Goal: Task Accomplishment & Management: Manage account settings

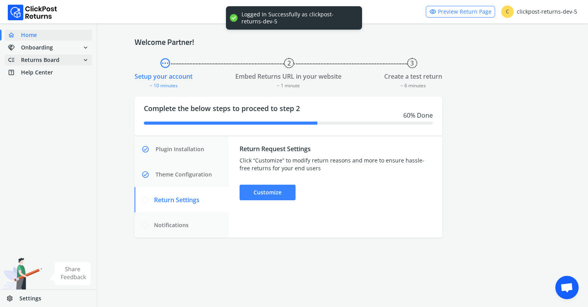
click at [68, 60] on span "low_priority Returns Board expand_more" at bounding box center [49, 59] width 88 height 11
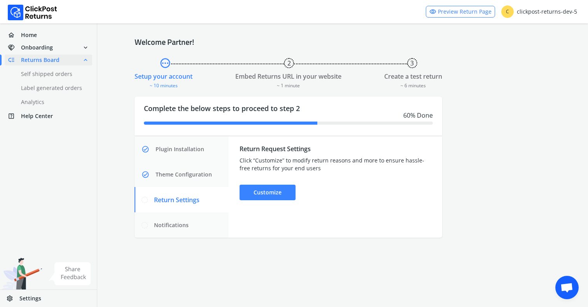
click at [31, 295] on span "Settings" at bounding box center [30, 298] width 22 height 8
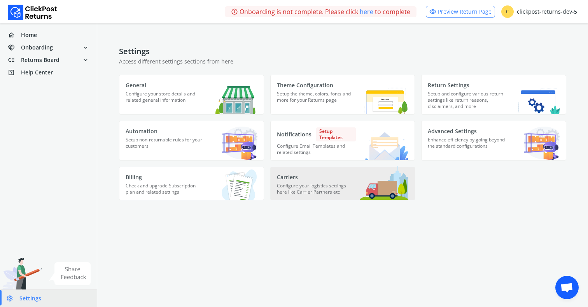
click at [296, 195] on p "Configure your logistics settings here like Carrier Partners etc" at bounding box center [316, 190] width 79 height 17
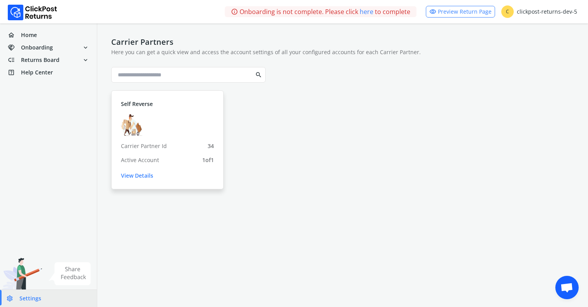
click at [144, 177] on link "View Details" at bounding box center [167, 176] width 93 height 8
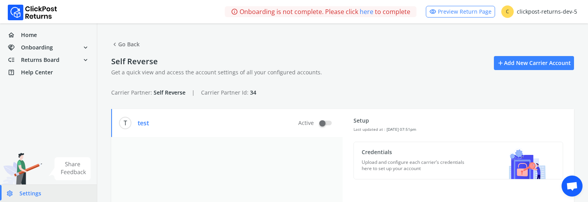
click at [324, 142] on div "T test Active" at bounding box center [226, 202] width 231 height 187
click at [382, 142] on p "Credentials" at bounding box center [415, 152] width 106 height 8
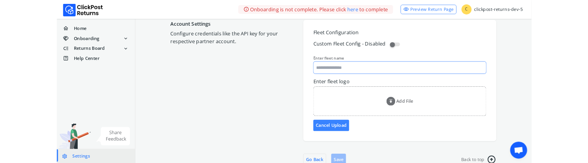
scroll to position [59, 0]
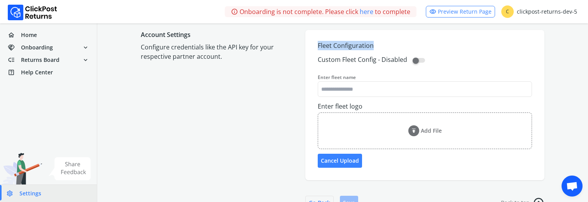
drag, startPoint x: 318, startPoint y: 46, endPoint x: 388, endPoint y: 46, distance: 69.3
click at [388, 46] on div "Fleet Configuration" at bounding box center [425, 45] width 214 height 9
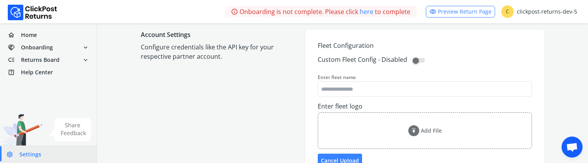
scroll to position [0, 0]
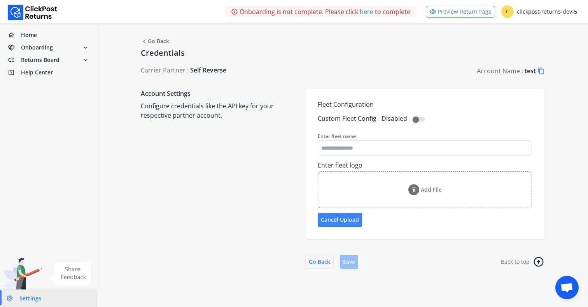
click at [149, 40] on span "chevron_left Go Back" at bounding box center [155, 41] width 28 height 11
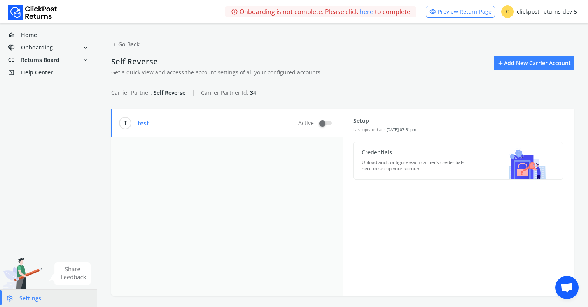
click at [388, 142] on p "Credentials" at bounding box center [415, 152] width 106 height 8
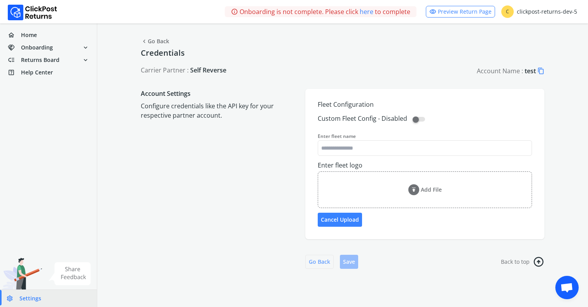
click at [315, 142] on button "Go Back" at bounding box center [319, 261] width 28 height 14
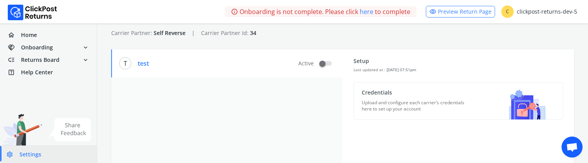
scroll to position [62, 0]
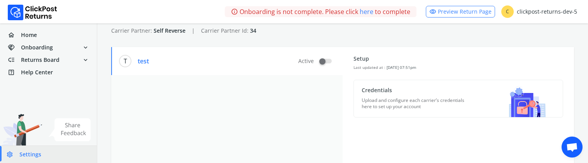
click at [393, 105] on p "Upload and configure each carrier’s credentials here to set up your account" at bounding box center [415, 103] width 106 height 12
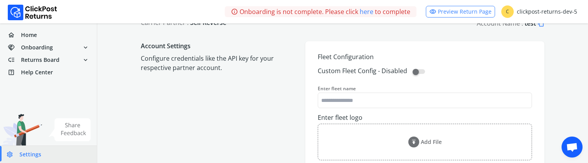
scroll to position [49, 0]
click at [389, 98] on input "Enter fleet name" at bounding box center [425, 99] width 214 height 14
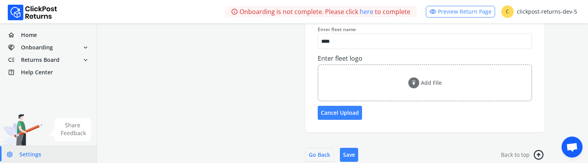
scroll to position [108, 0]
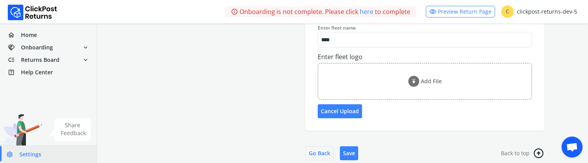
type input "****"
click at [439, 81] on p "Add File" at bounding box center [431, 81] width 21 height 8
click at [0, 0] on input "Add File" at bounding box center [0, 0] width 0 height 0
click at [346, 142] on button "Save" at bounding box center [349, 153] width 18 height 14
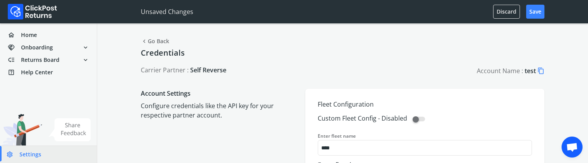
click at [153, 39] on span "chevron_left Go Back" at bounding box center [155, 41] width 28 height 11
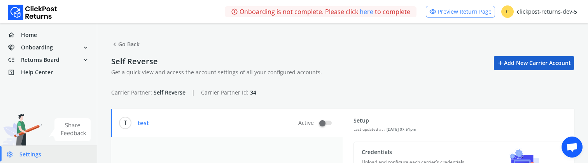
click at [524, 62] on link "add Add New Carrier Account" at bounding box center [534, 63] width 80 height 14
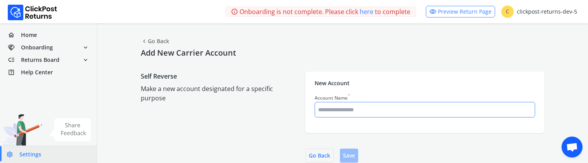
click at [359, 108] on input "Account Name *" at bounding box center [425, 110] width 220 height 14
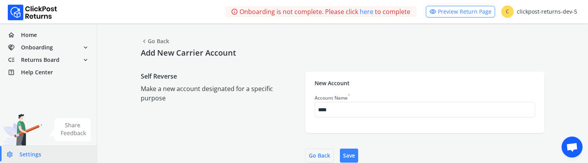
type input "****"
click at [346, 142] on button "Save" at bounding box center [349, 156] width 18 height 14
click at [162, 40] on span "chevron_left Go Back" at bounding box center [155, 41] width 28 height 11
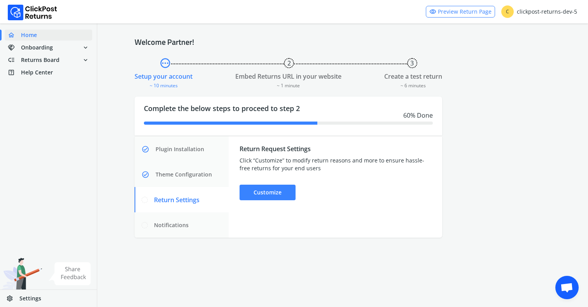
click at [48, 295] on link "settings Settings" at bounding box center [48, 297] width 97 height 17
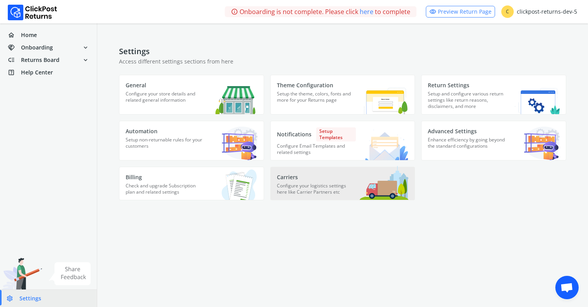
click at [343, 189] on p "Configure your logistics settings here like Carrier Partners etc" at bounding box center [316, 190] width 79 height 17
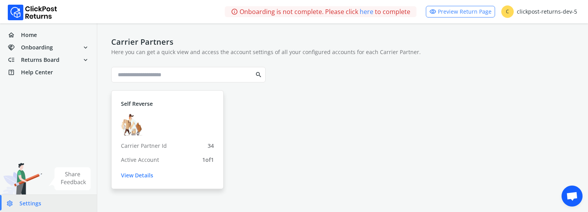
click at [145, 175] on link "View Details" at bounding box center [167, 176] width 93 height 8
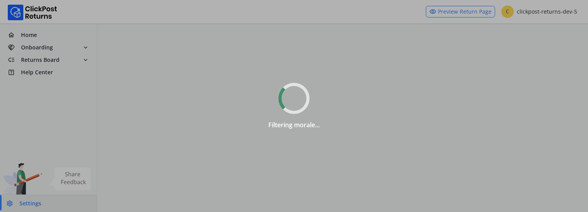
click at [28, 36] on div "Filtering morale..." at bounding box center [294, 106] width 588 height 212
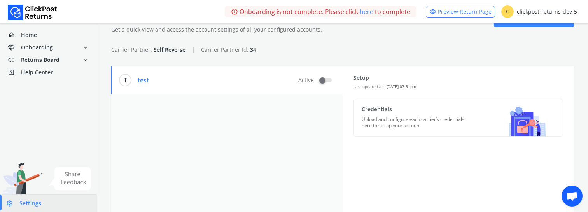
scroll to position [44, 0]
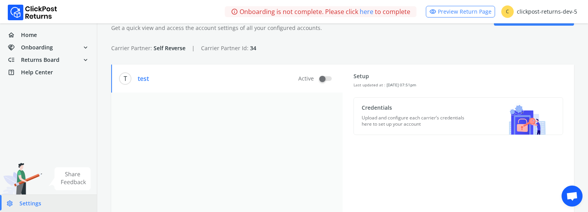
click at [144, 79] on p "test" at bounding box center [143, 78] width 11 height 9
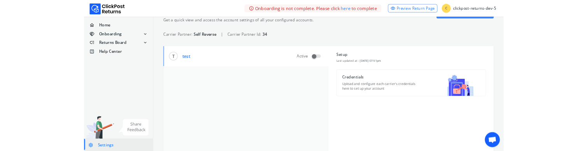
scroll to position [0, 0]
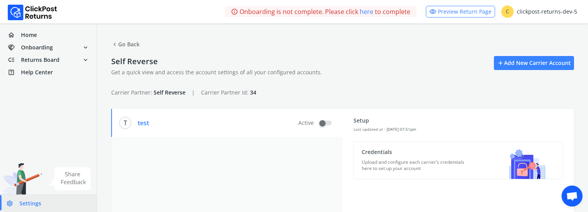
click at [327, 122] on label at bounding box center [326, 123] width 12 height 5
